Goal: Task Accomplishment & Management: Manage account settings

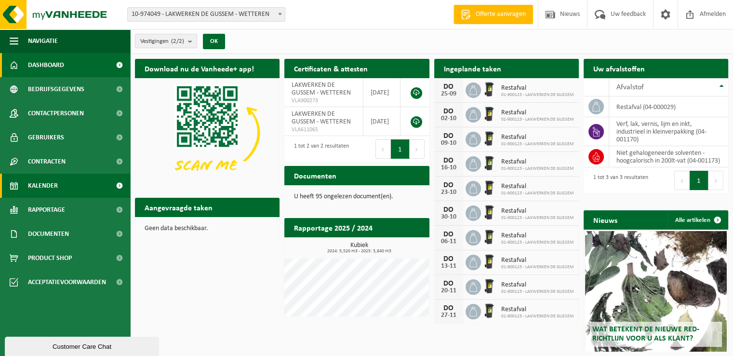
click at [35, 184] on span "Kalender" at bounding box center [43, 186] width 30 height 24
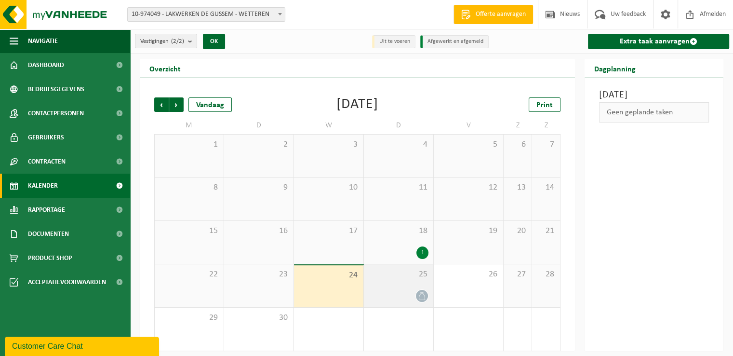
click at [422, 297] on icon at bounding box center [422, 296] width 8 height 8
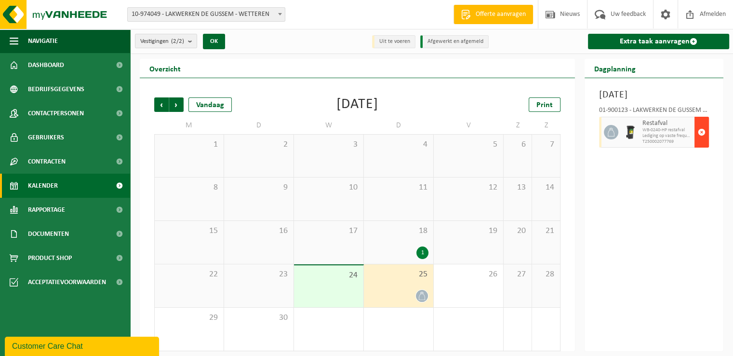
click at [701, 142] on span "button" at bounding box center [702, 131] width 8 height 19
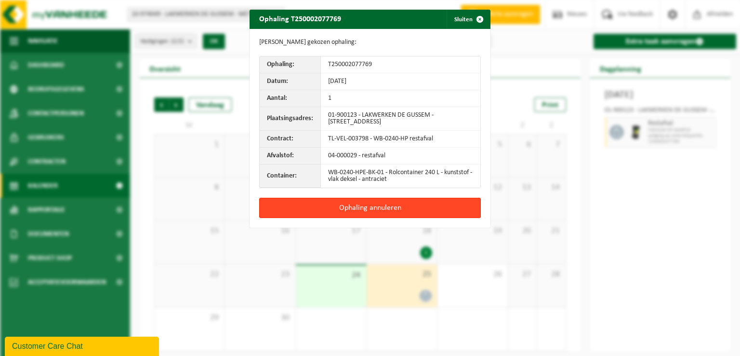
click at [434, 204] on button "Ophaling annuleren" at bounding box center [370, 208] width 222 height 20
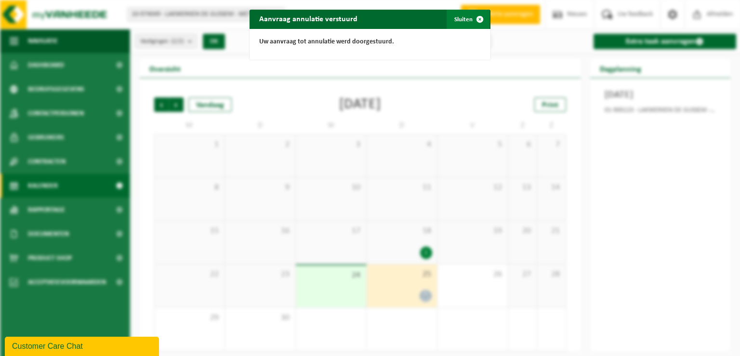
click at [477, 17] on span "button" at bounding box center [479, 19] width 19 height 19
